Goal: Task Accomplishment & Management: Complete application form

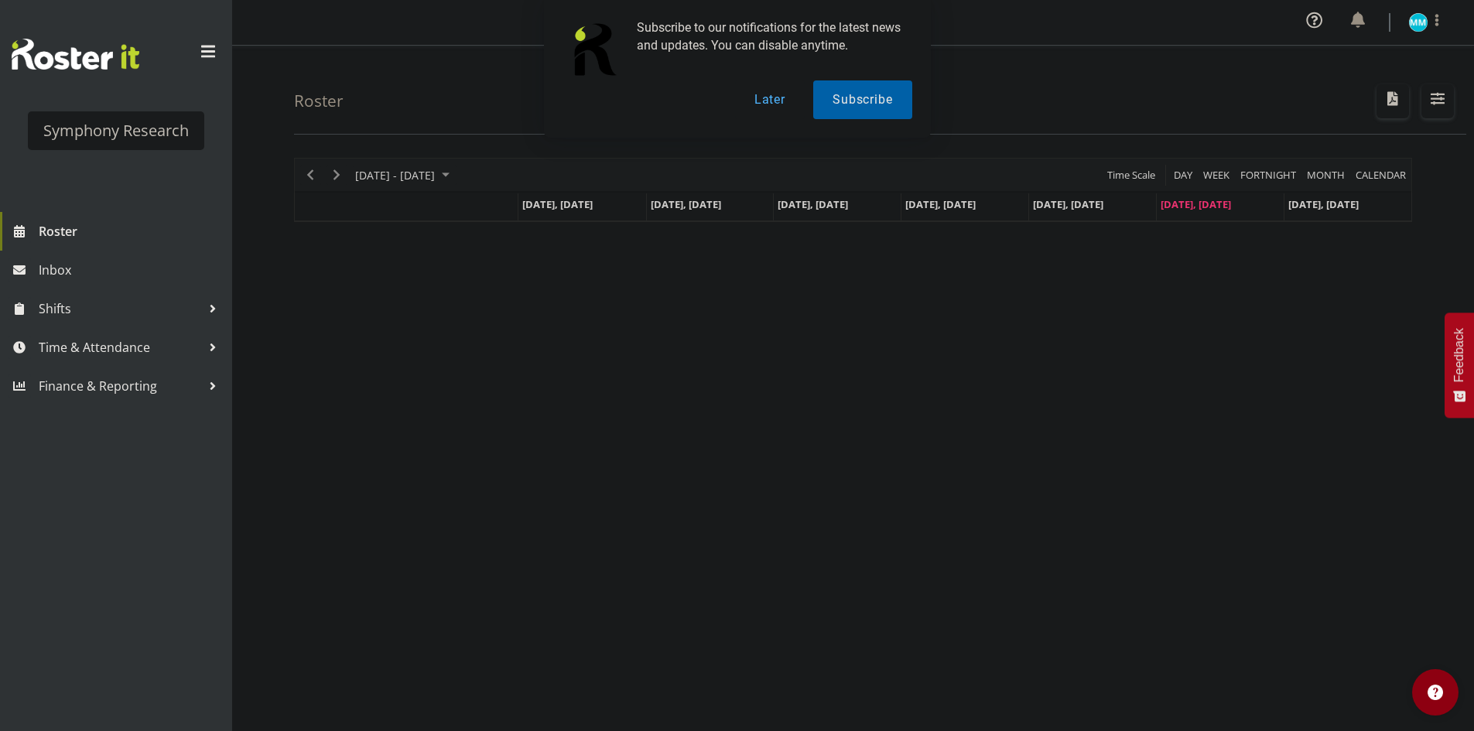
click at [716, 494] on div "[DATE] - [DATE] [DATE] Day Week Fortnight Month calendar Month Agenda Time Scal…" at bounding box center [884, 455] width 1180 height 619
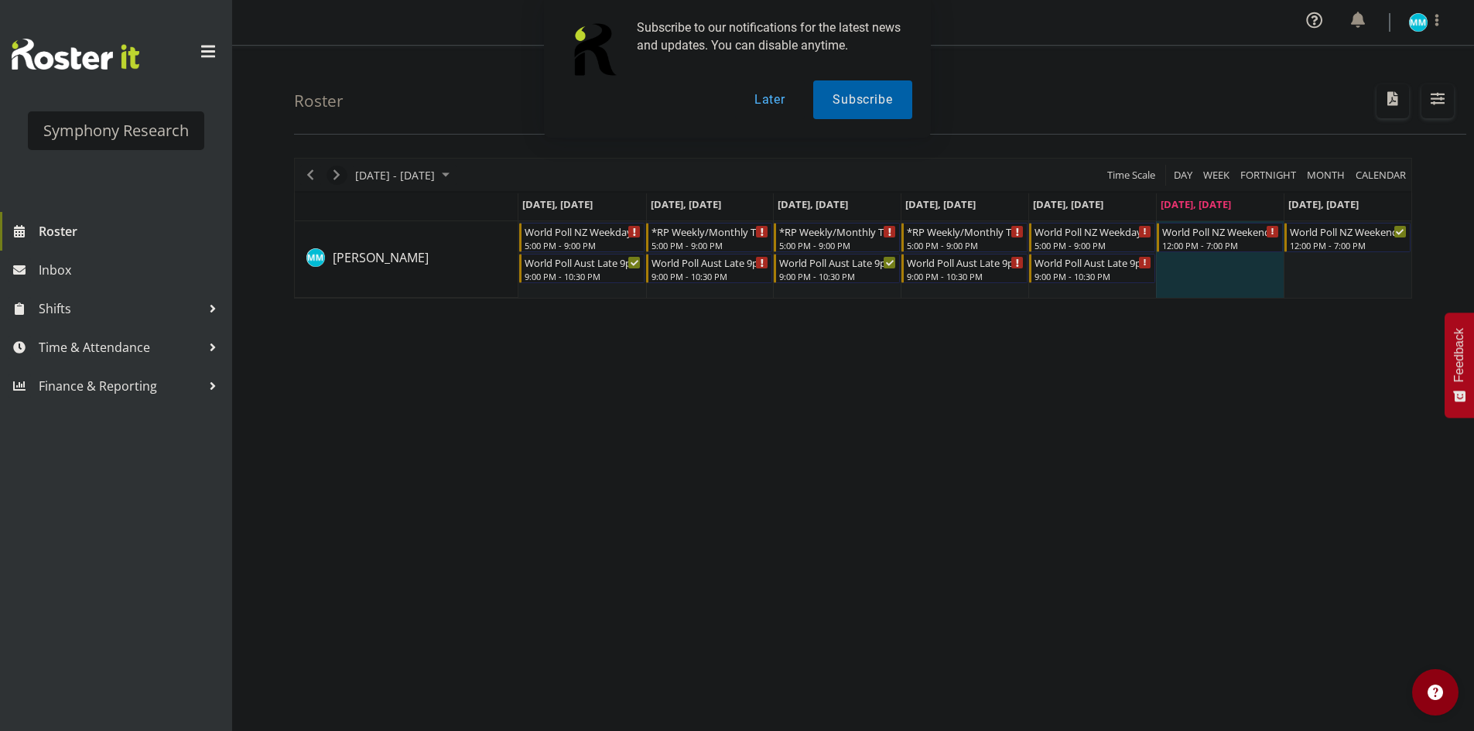
click at [340, 174] on span "Next" at bounding box center [336, 175] width 19 height 19
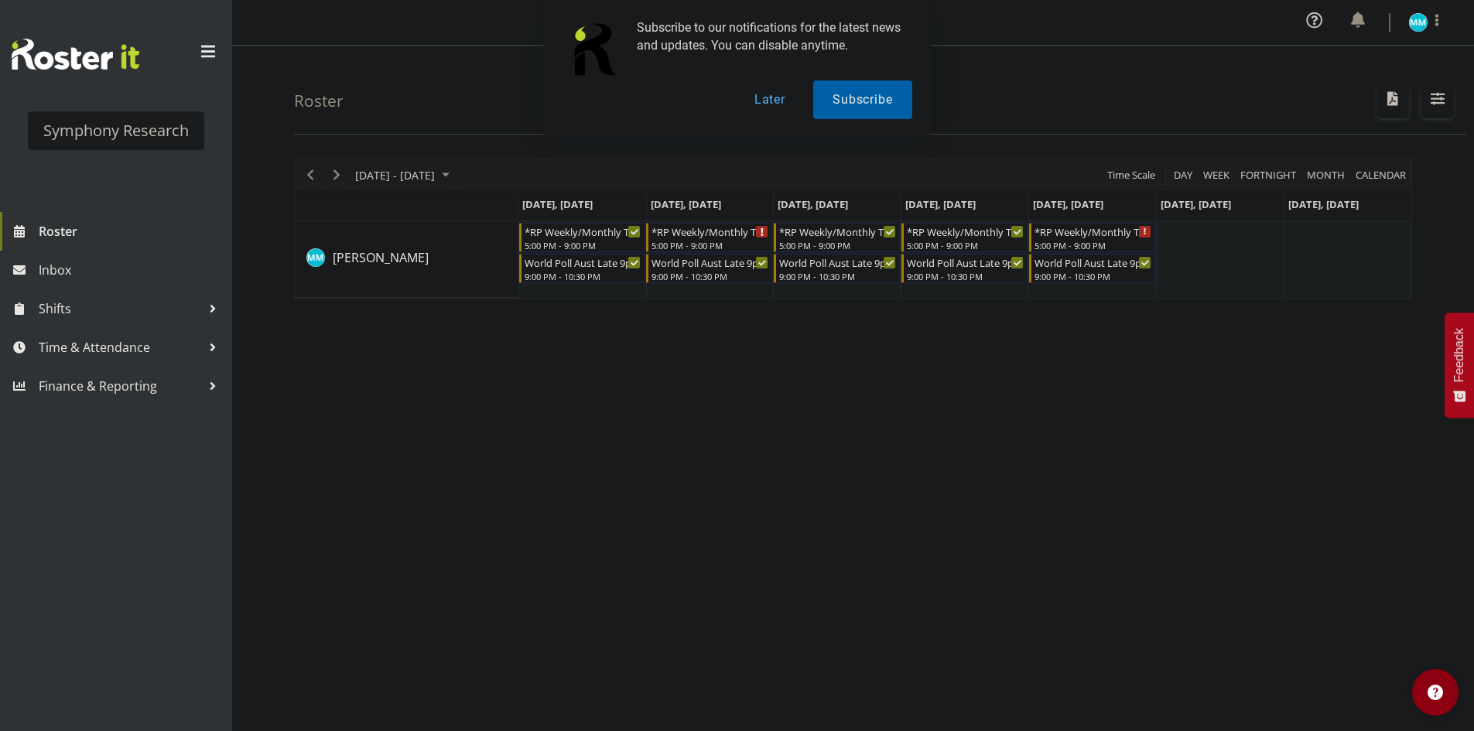
click at [656, 403] on div "[DATE] - [DATE] [DATE] Day Week Fortnight Month calendar Month Agenda Time Scal…" at bounding box center [884, 455] width 1180 height 619
click at [702, 397] on div "[DATE] - [DATE] [DATE] Day Week Fortnight Month calendar Month Agenda Time Scal…" at bounding box center [884, 455] width 1180 height 619
click at [315, 176] on span "Previous" at bounding box center [310, 175] width 19 height 19
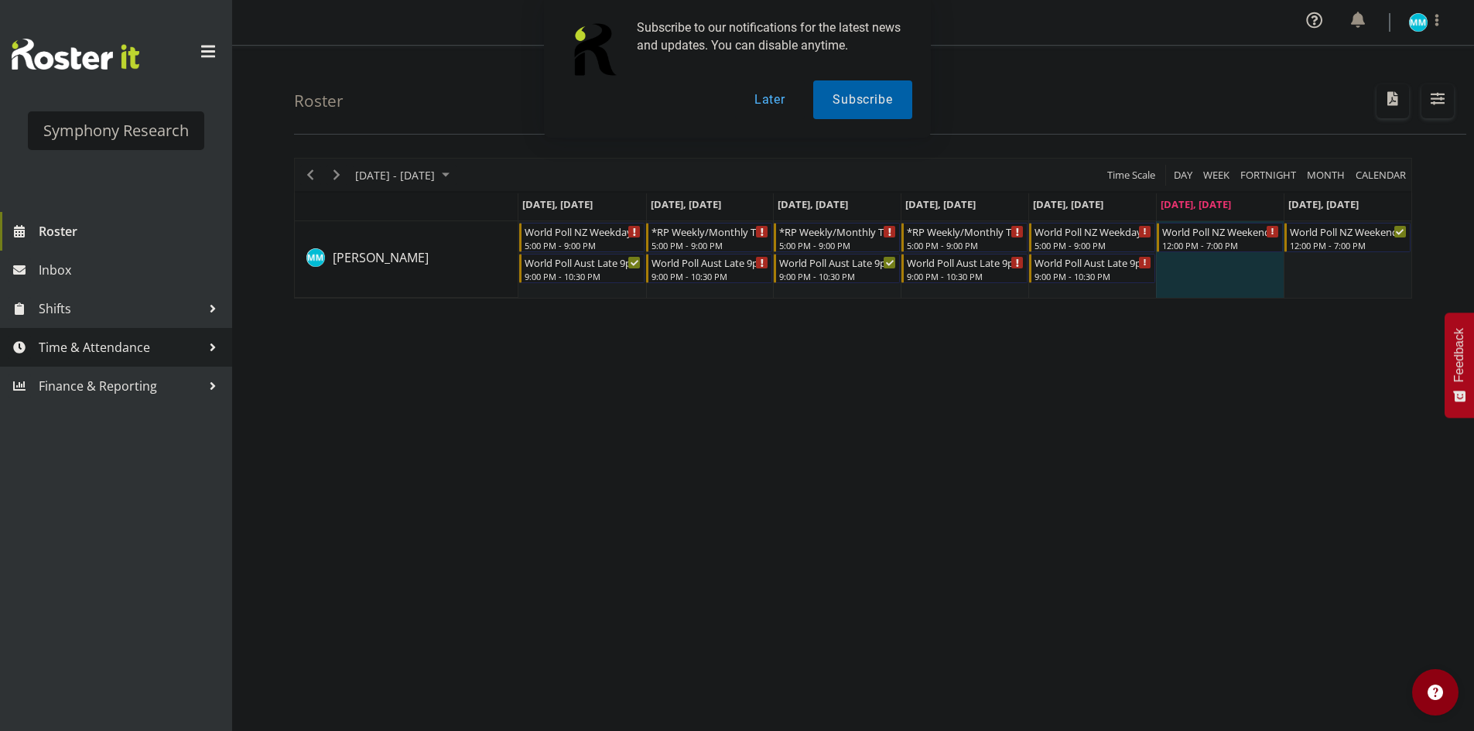
click at [128, 350] on span "Time & Attendance" at bounding box center [120, 347] width 162 height 23
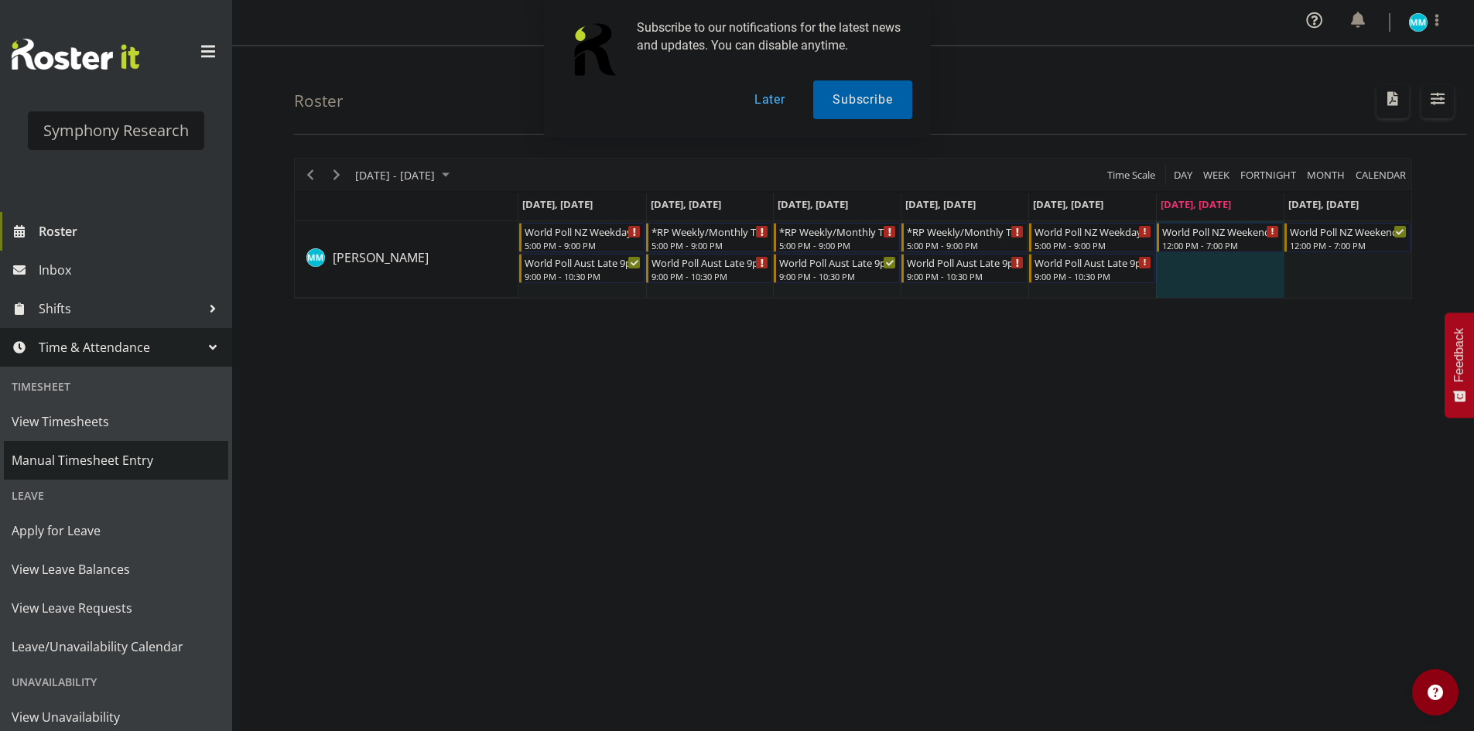
click at [158, 464] on span "Manual Timesheet Entry" at bounding box center [116, 460] width 209 height 23
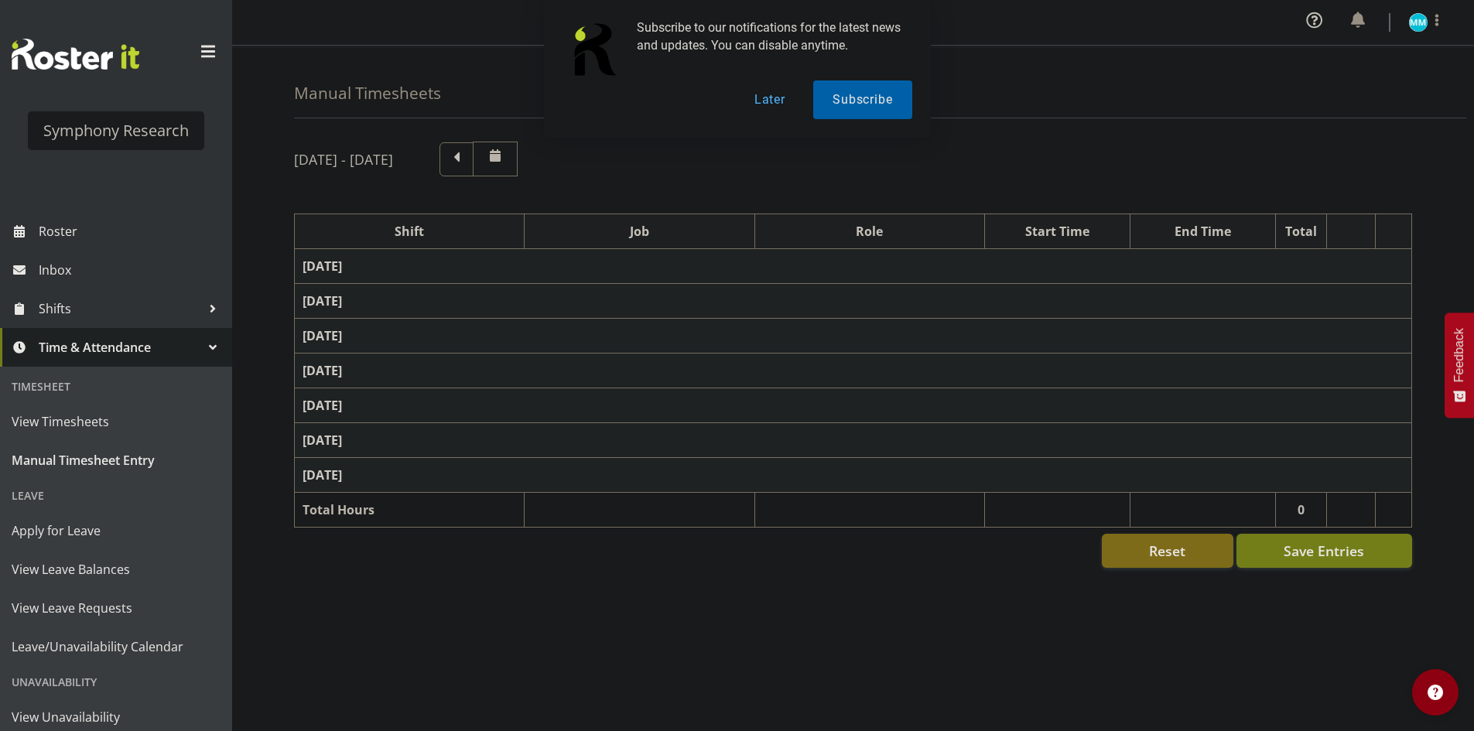
select select "41604"
select select "10527"
select select "47"
select select "56692"
select select "10499"
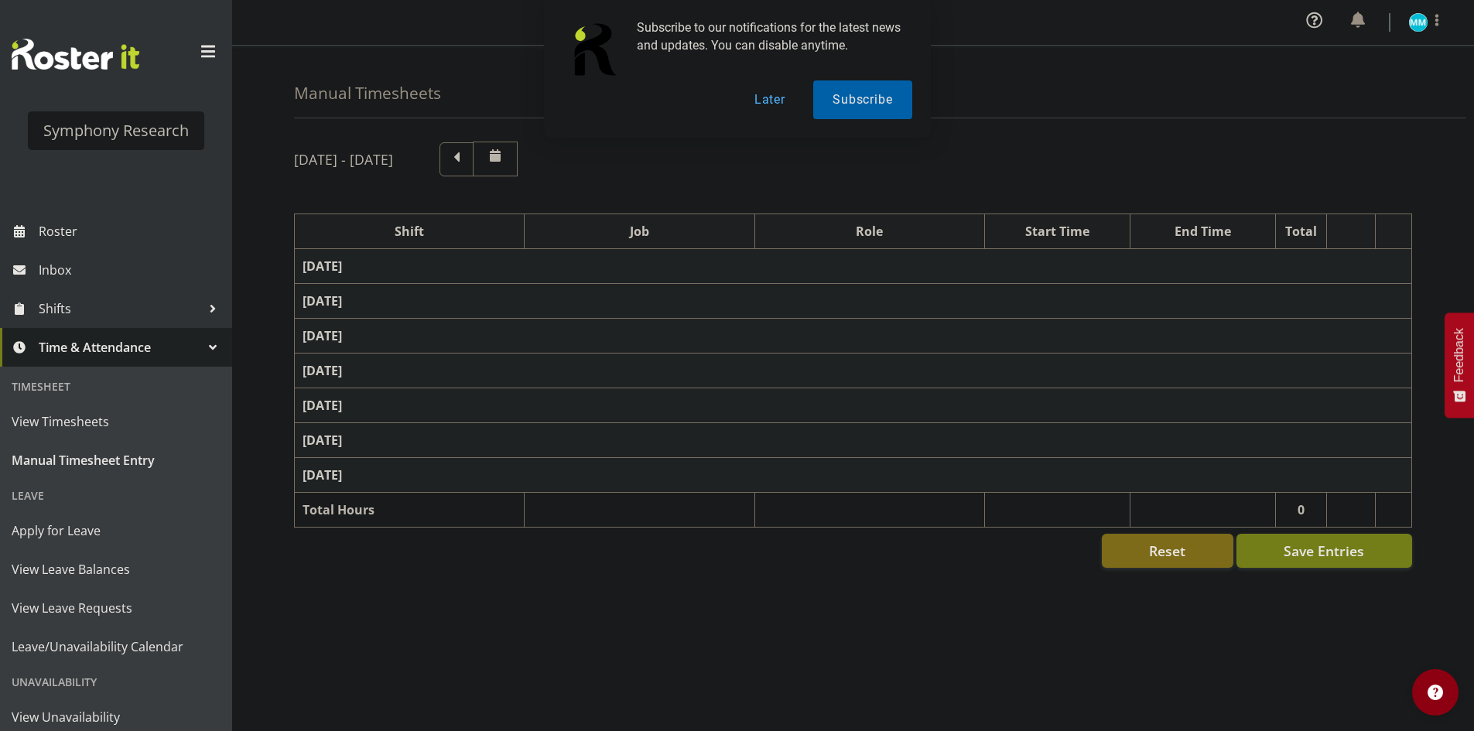
select select "47"
select select "56692"
select select "10499"
select select "47"
select select "48116"
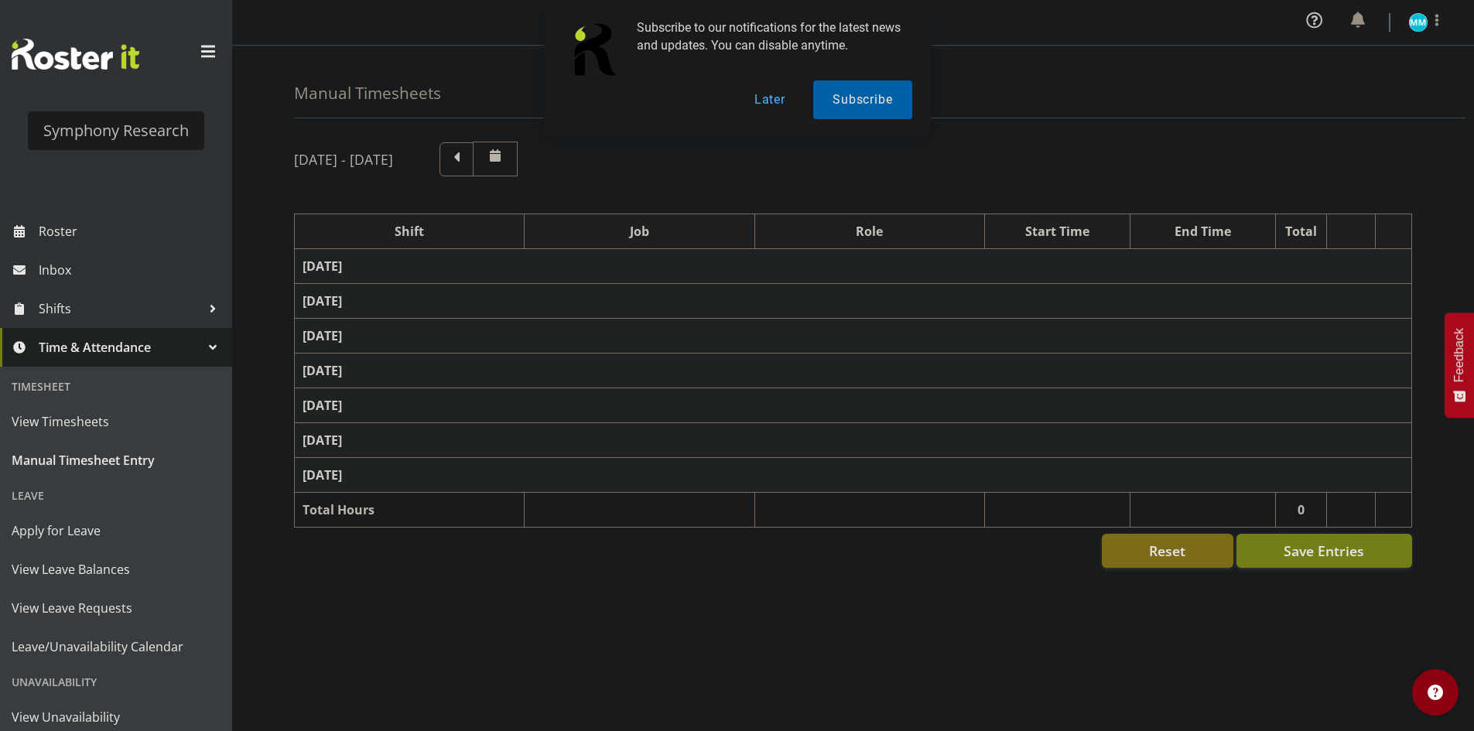
select select "10585"
select select "47"
select select "56692"
select select "10499"
select select "47"
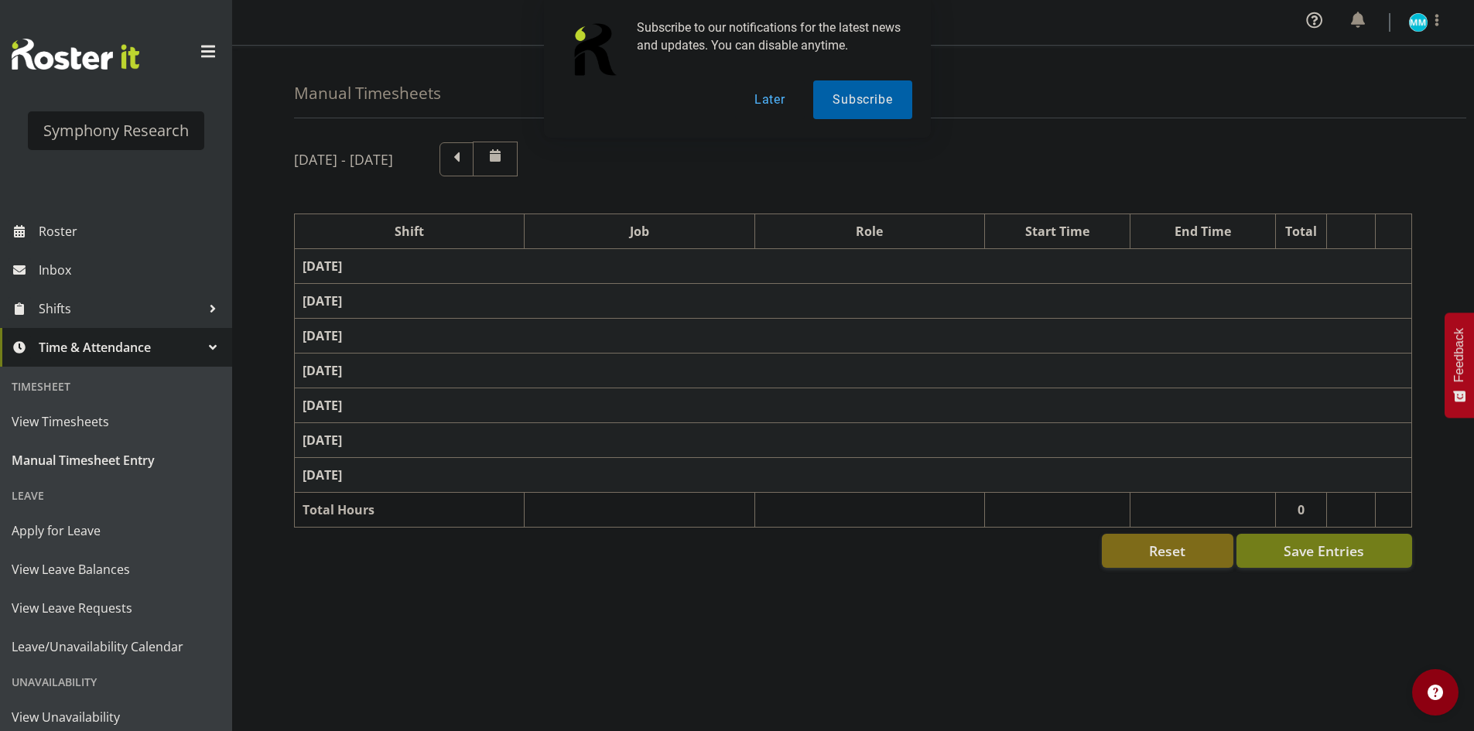
select select "48116"
select select "10585"
select select "47"
select select "57511"
select select "10499"
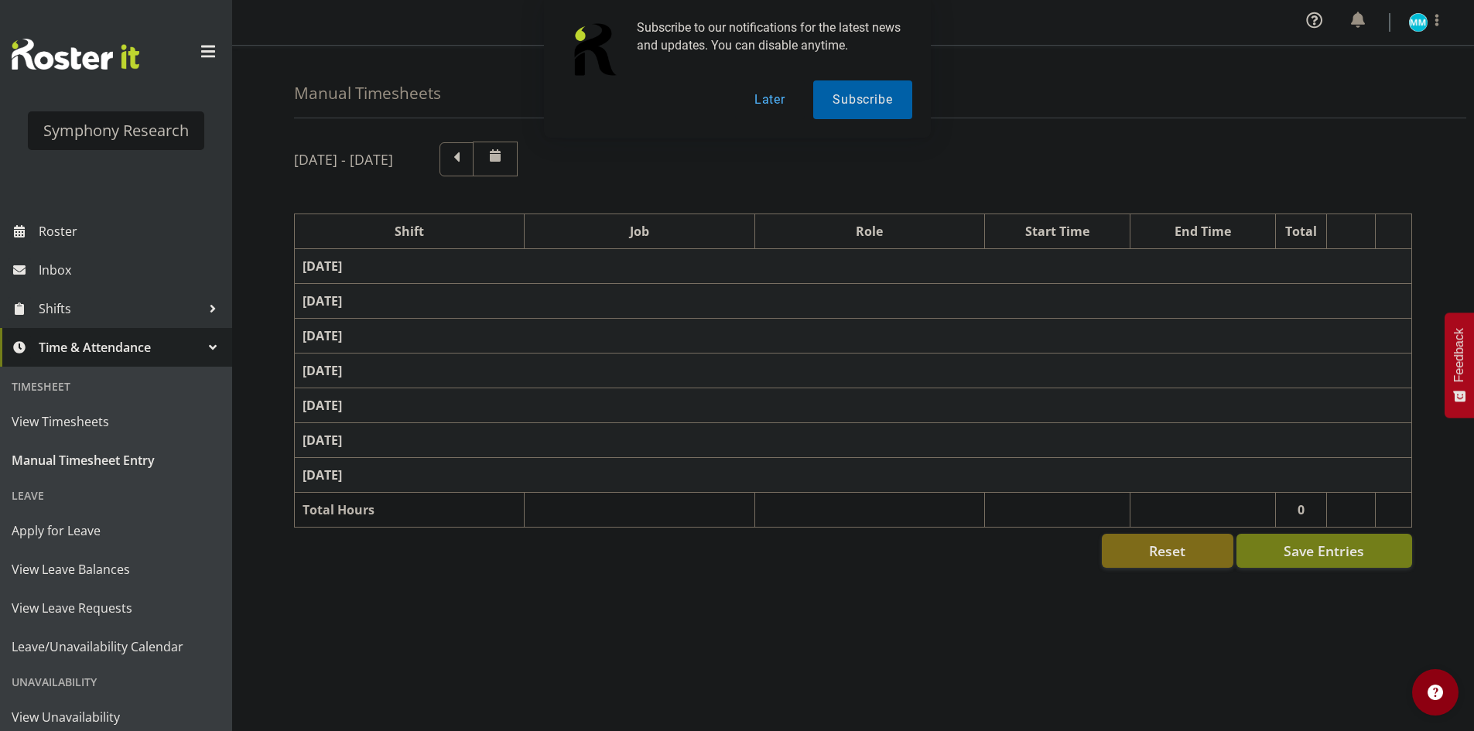
select select "47"
select select "48116"
select select "10585"
select select "47"
select select "57511"
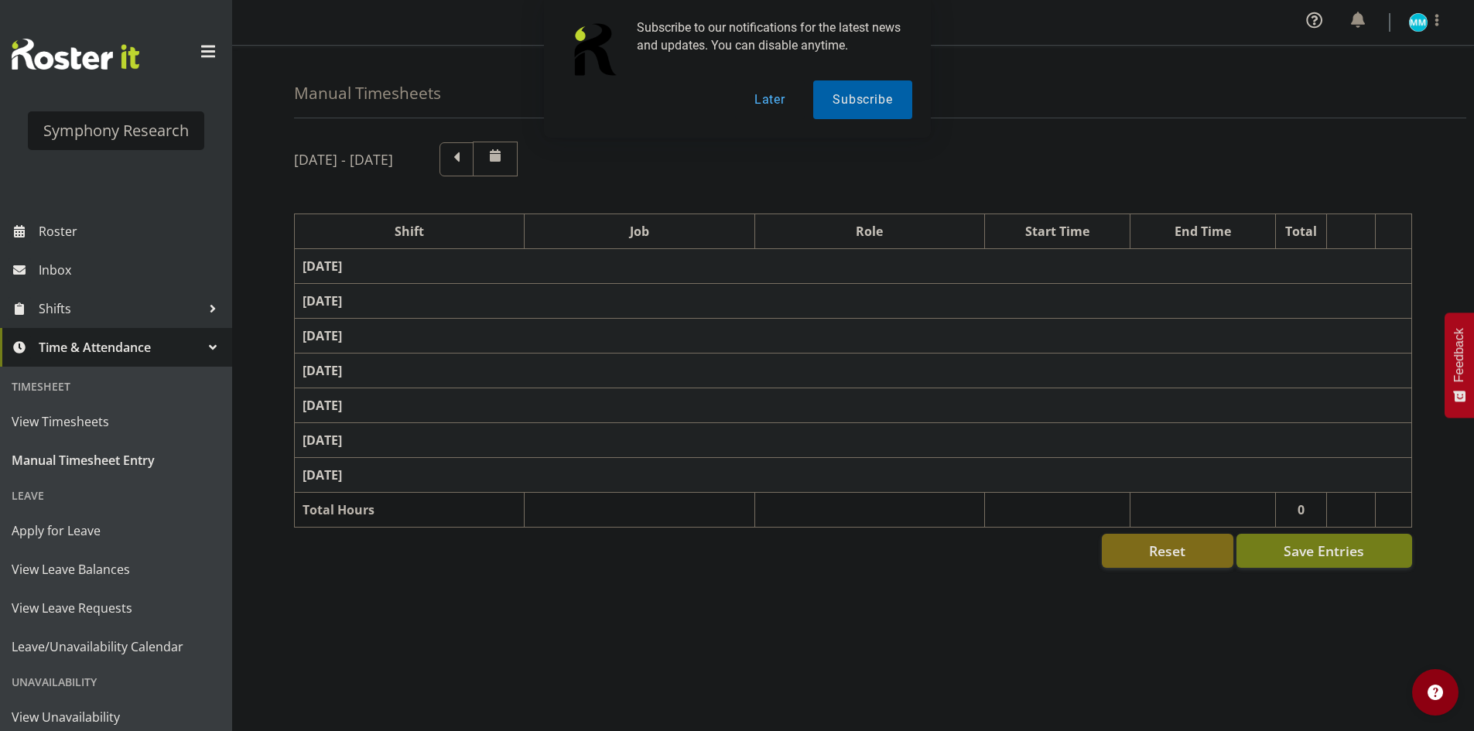
select select "10499"
select select "47"
select select "48116"
select select "10585"
select select "47"
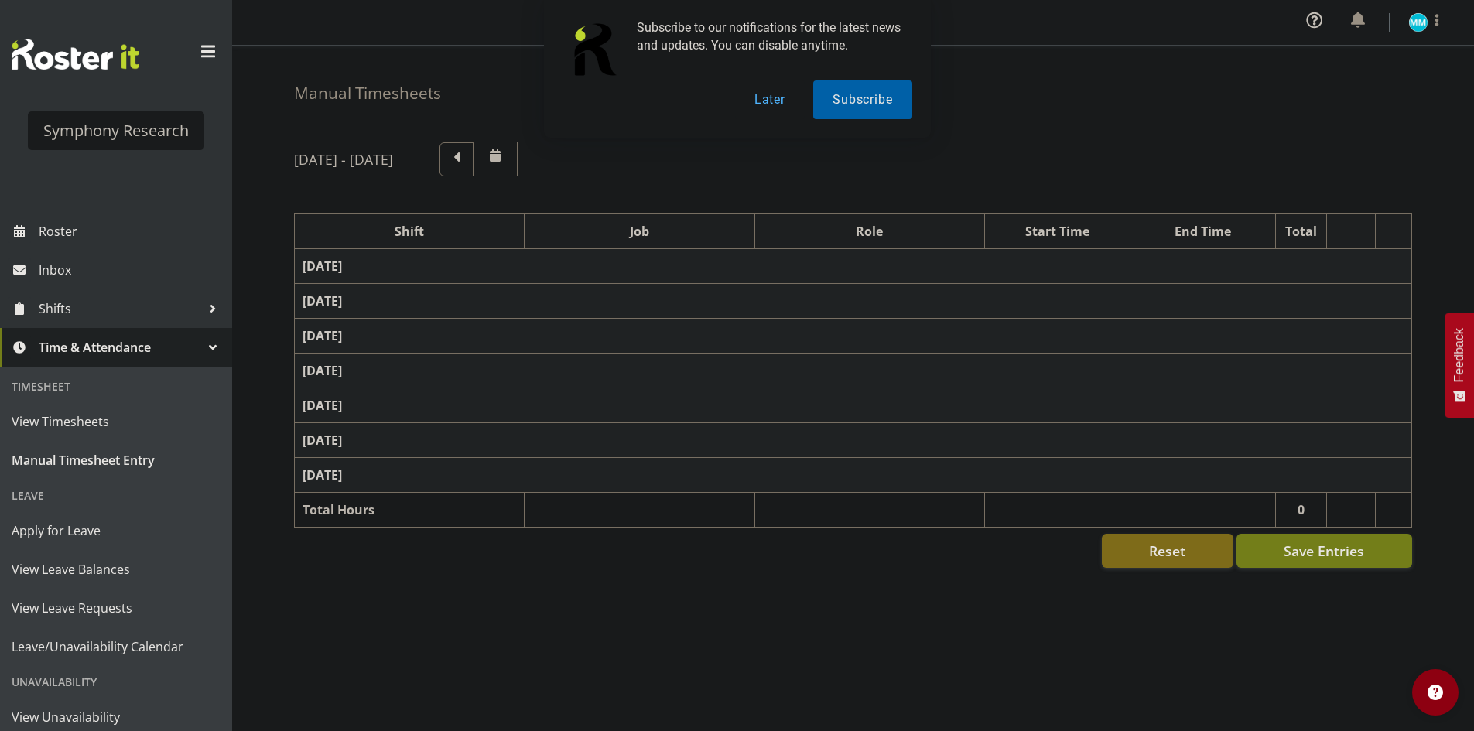
select select "57511"
select select "10499"
select select "47"
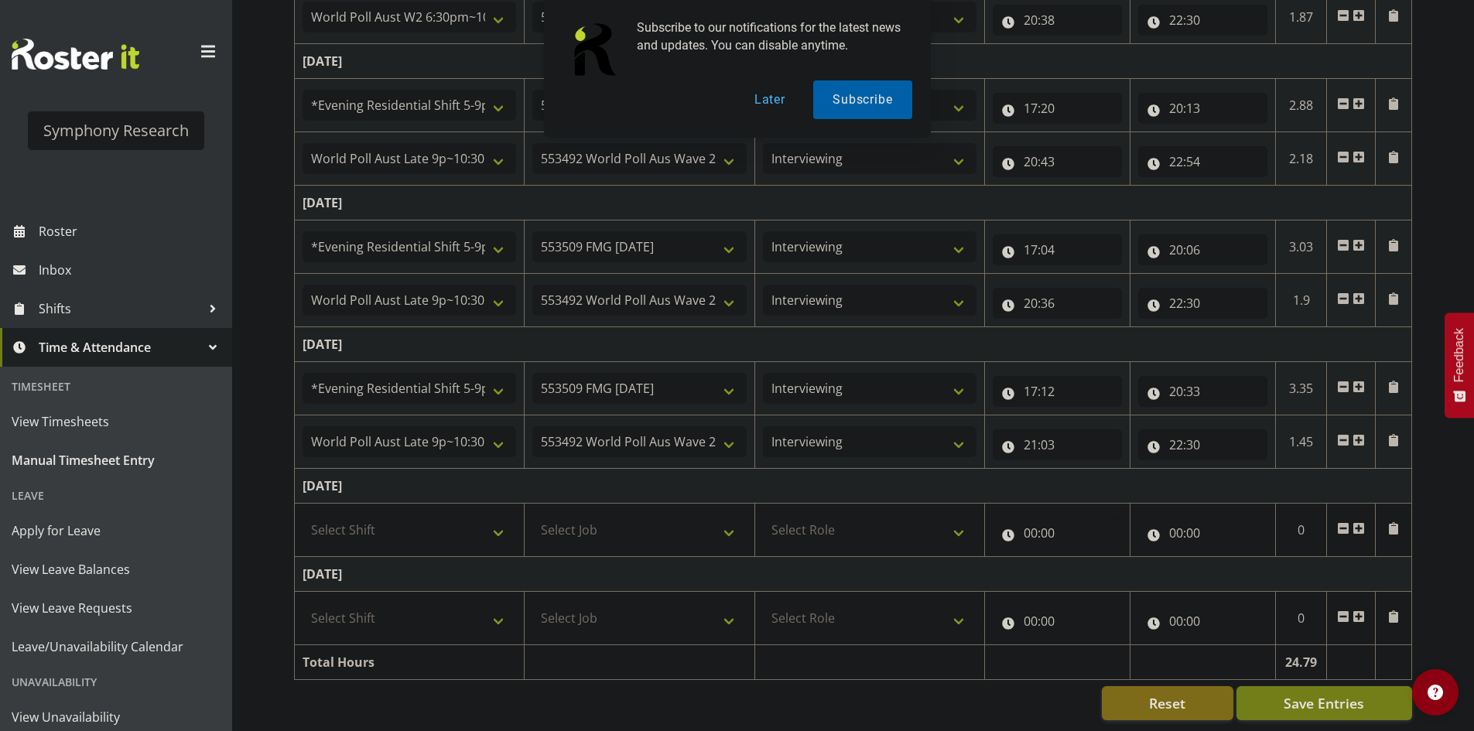
scroll to position [554, 0]
click at [448, 519] on select "Select Shift !!Weekend Residential (Roster IT Shift Label) *Business 9/10am ~ 4…" at bounding box center [410, 529] width 214 height 31
select select "41319"
click at [303, 514] on select "Select Shift !!Weekend Residential (Roster IT Shift Label) *Business 9/10am ~ 4…" at bounding box center [410, 529] width 214 height 31
click at [645, 525] on select "Select Job 550060 IF Admin 553492 World Poll Aus Wave 2 Main 2025 553493 World …" at bounding box center [639, 529] width 214 height 31
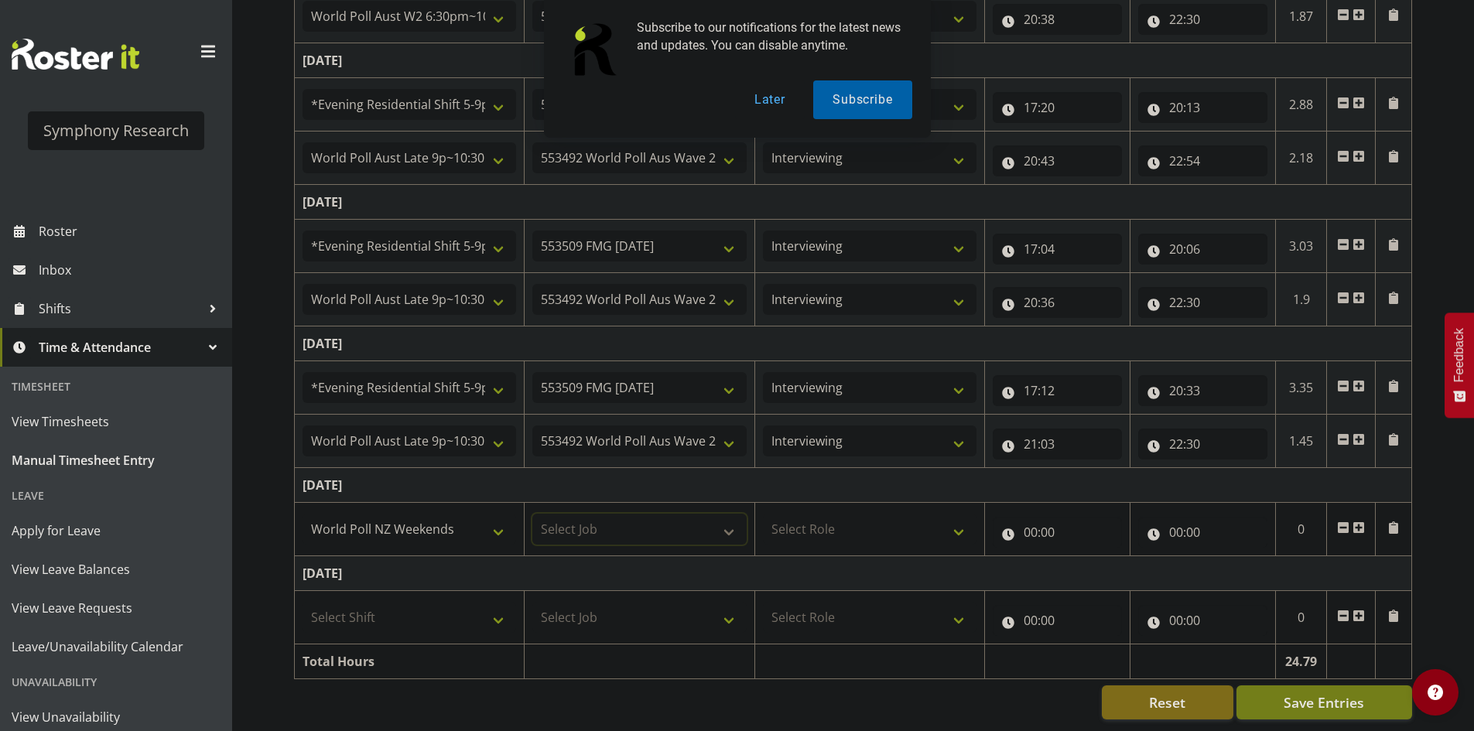
select select "10527"
click at [532, 514] on select "Select Job 550060 IF Admin 553492 World Poll Aus Wave 2 Main 2025 553493 World …" at bounding box center [639, 529] width 214 height 31
click at [901, 515] on select "Select Role Briefing Interviewing" at bounding box center [870, 529] width 214 height 31
select select "47"
click at [763, 514] on select "Select Role Briefing Interviewing" at bounding box center [870, 529] width 214 height 31
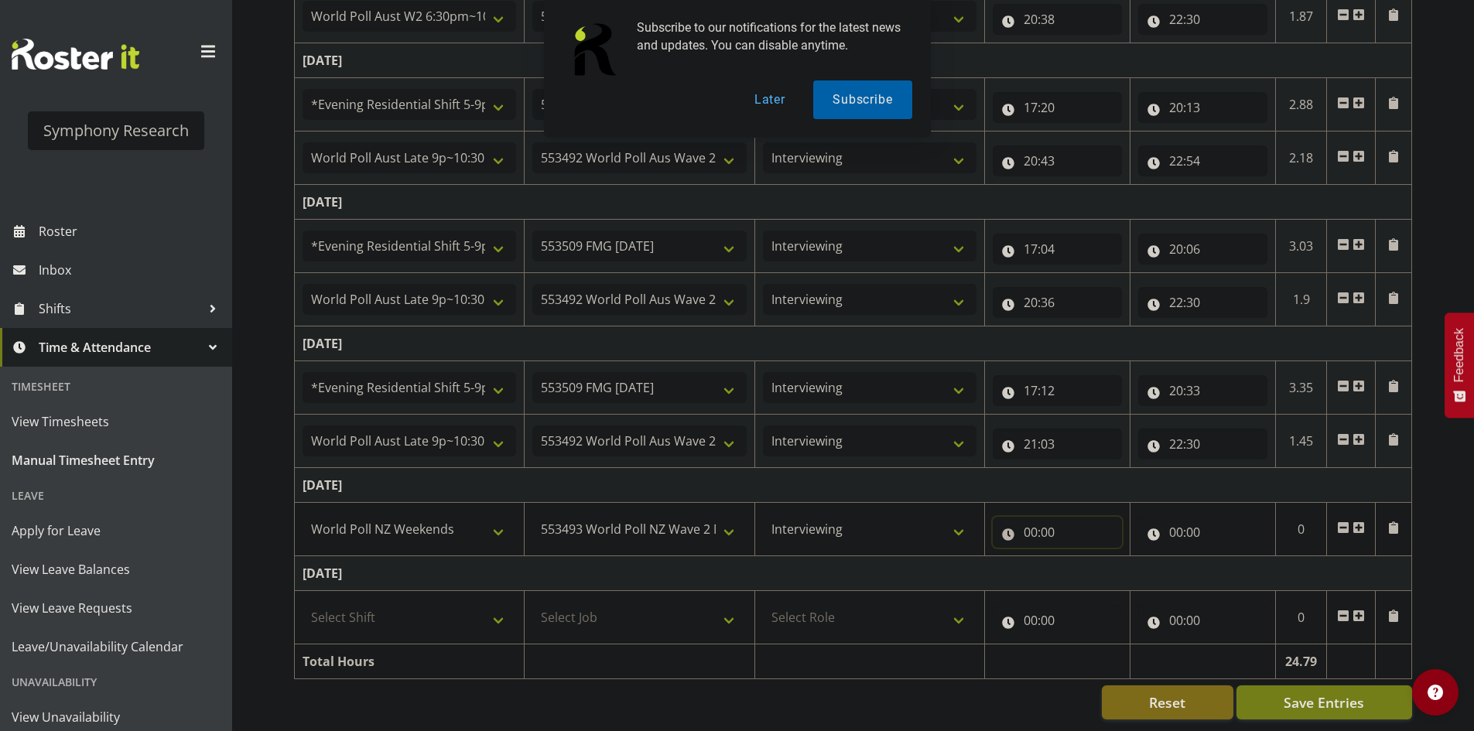
click at [1034, 517] on input "00:00" at bounding box center [1057, 532] width 129 height 31
click at [1094, 561] on select "00 01 02 03 04 05 06 07 08 09 10 11 12 13 14 15 16 17 18 19 20 21 22 23" at bounding box center [1098, 572] width 35 height 31
select select "12"
click at [1081, 557] on select "00 01 02 03 04 05 06 07 08 09 10 11 12 13 14 15 16 17 18 19 20 21 22 23" at bounding box center [1098, 572] width 35 height 31
type input "12:00"
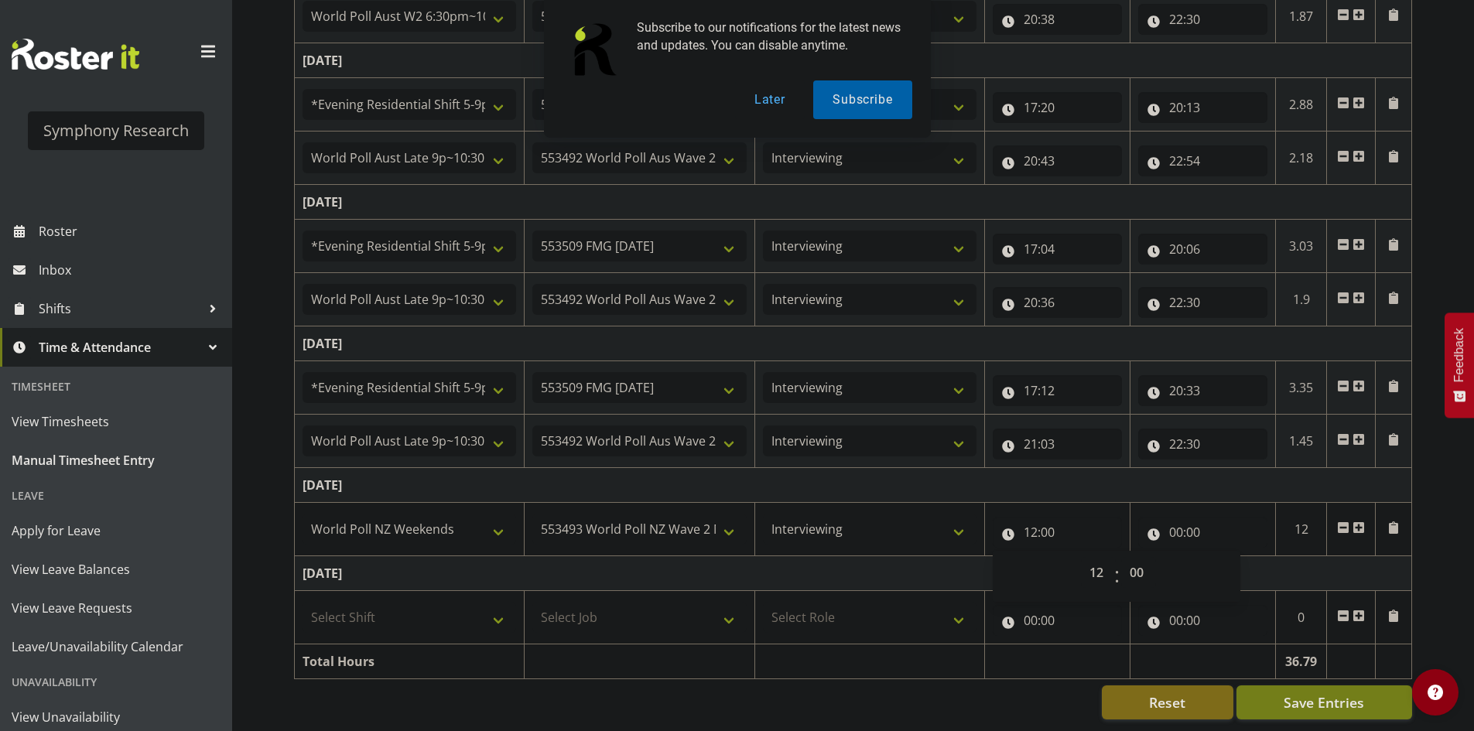
click at [1086, 481] on td "Saturday 6th September 2025" at bounding box center [853, 485] width 1117 height 35
